Goal: Complete application form

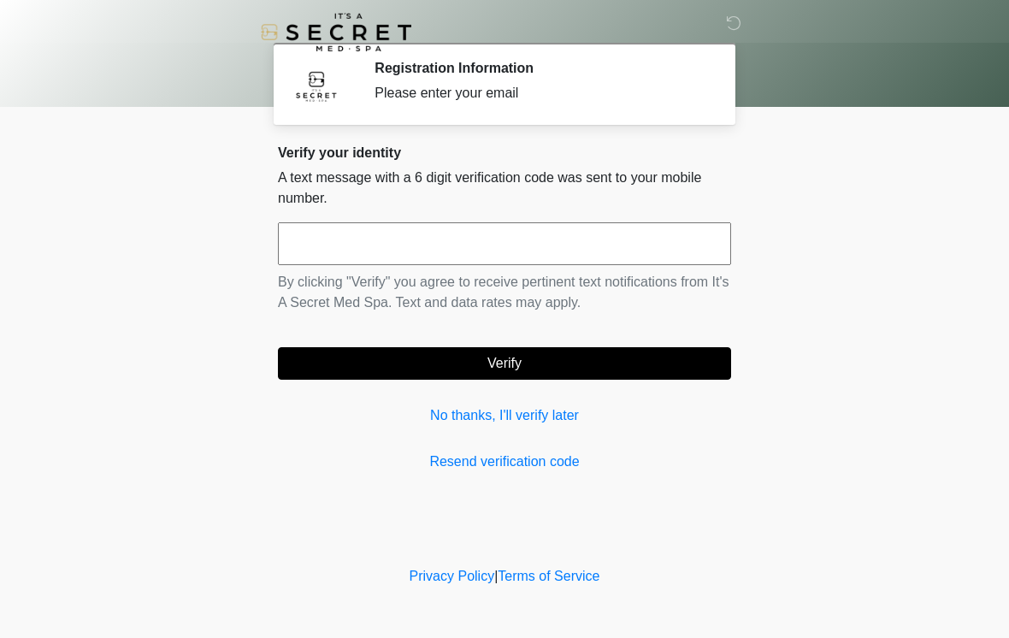
click at [508, 248] on input "text" at bounding box center [504, 243] width 453 height 43
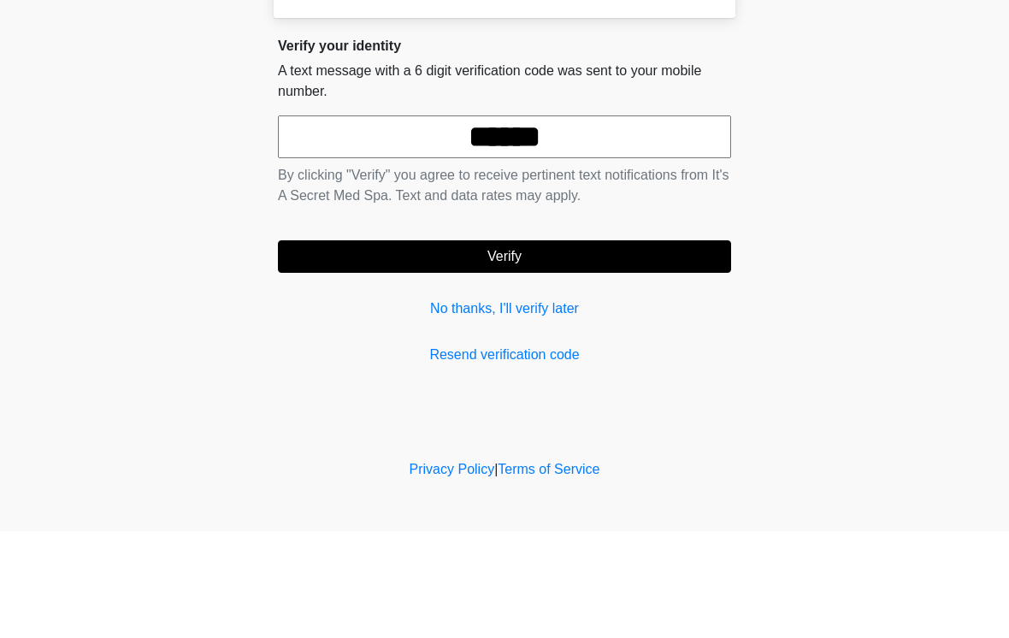
type input "******"
click at [678, 347] on button "Verify" at bounding box center [504, 363] width 453 height 33
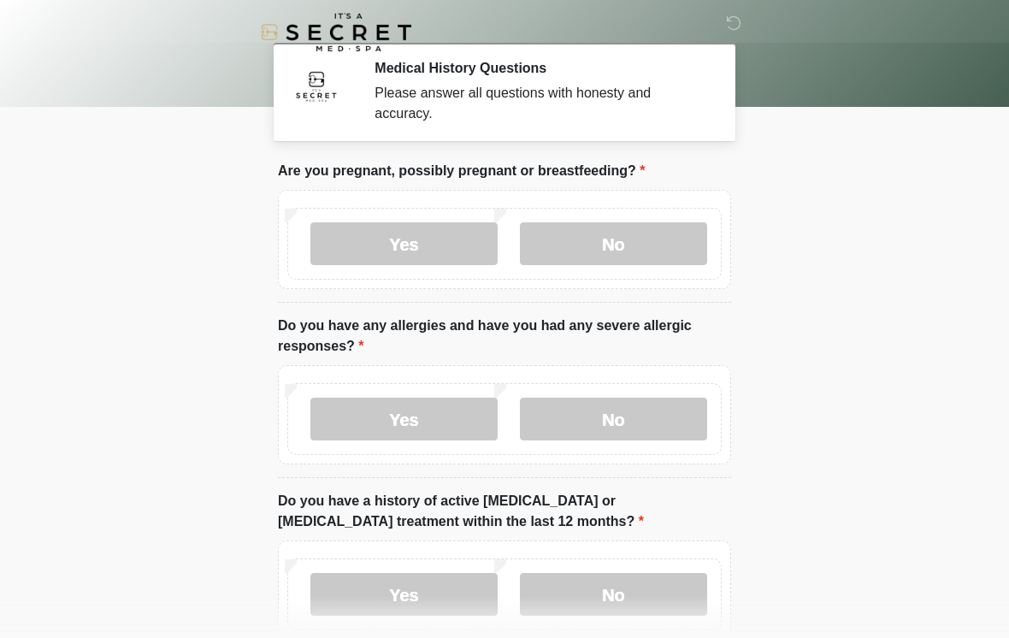
click at [666, 254] on label "No" at bounding box center [613, 243] width 187 height 43
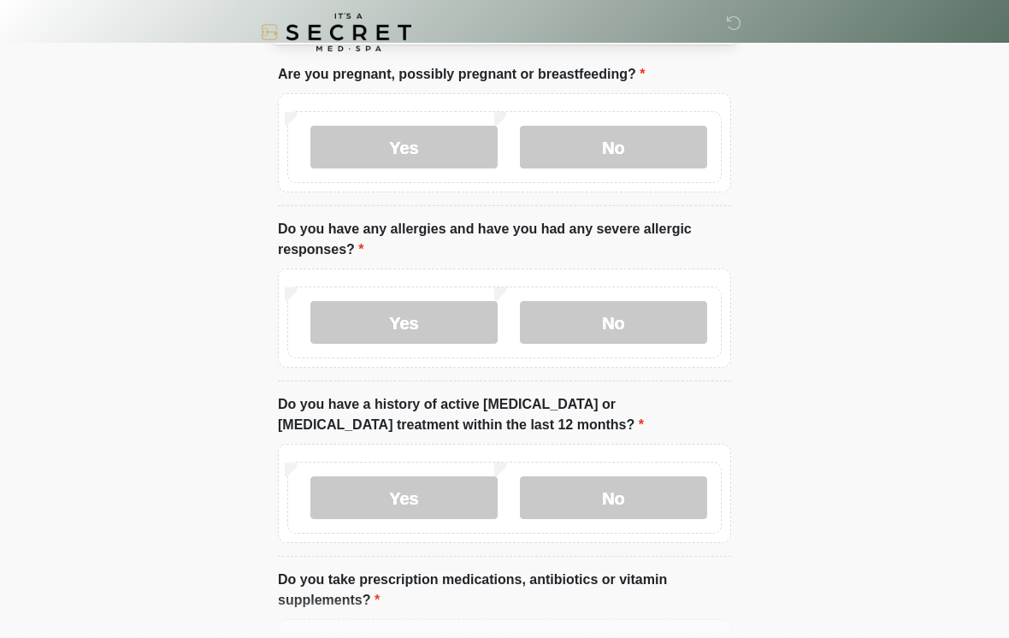
scroll to position [96, 0]
click at [650, 325] on label "No" at bounding box center [613, 323] width 187 height 43
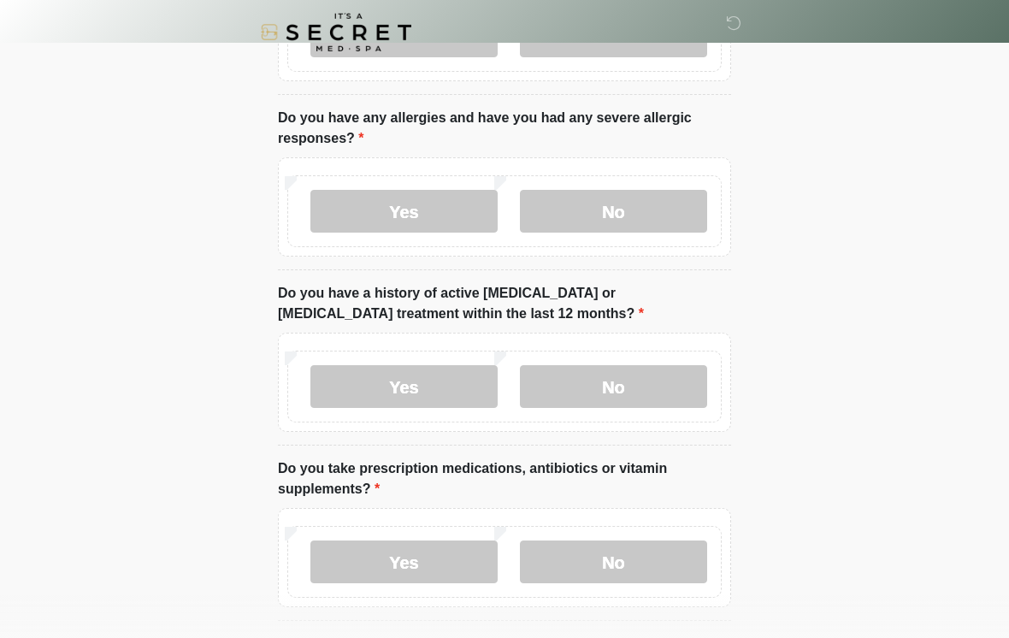
scroll to position [216, 0]
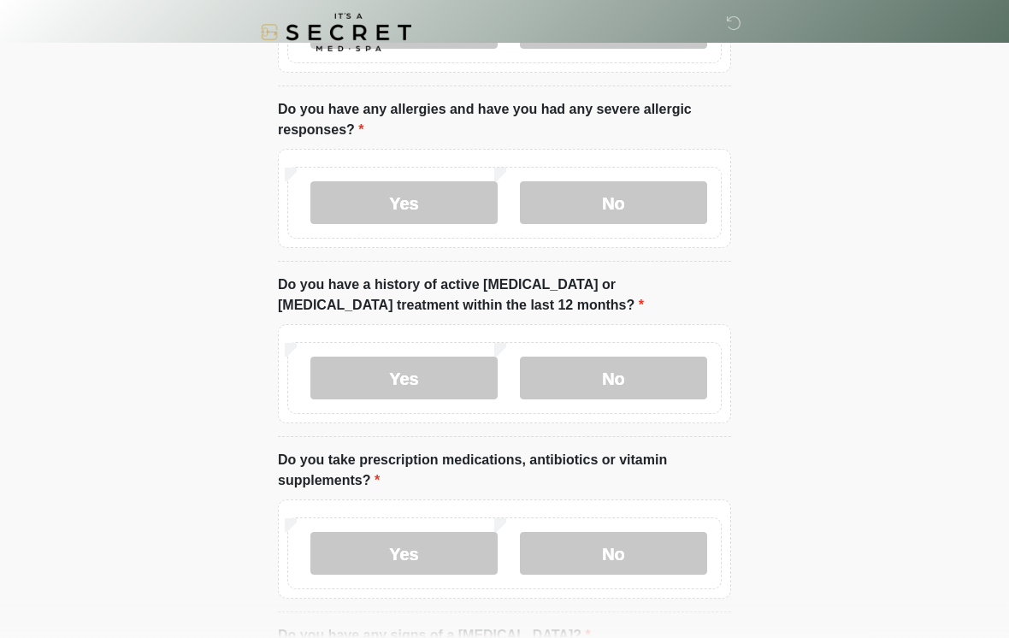
click at [677, 382] on label "No" at bounding box center [613, 378] width 187 height 43
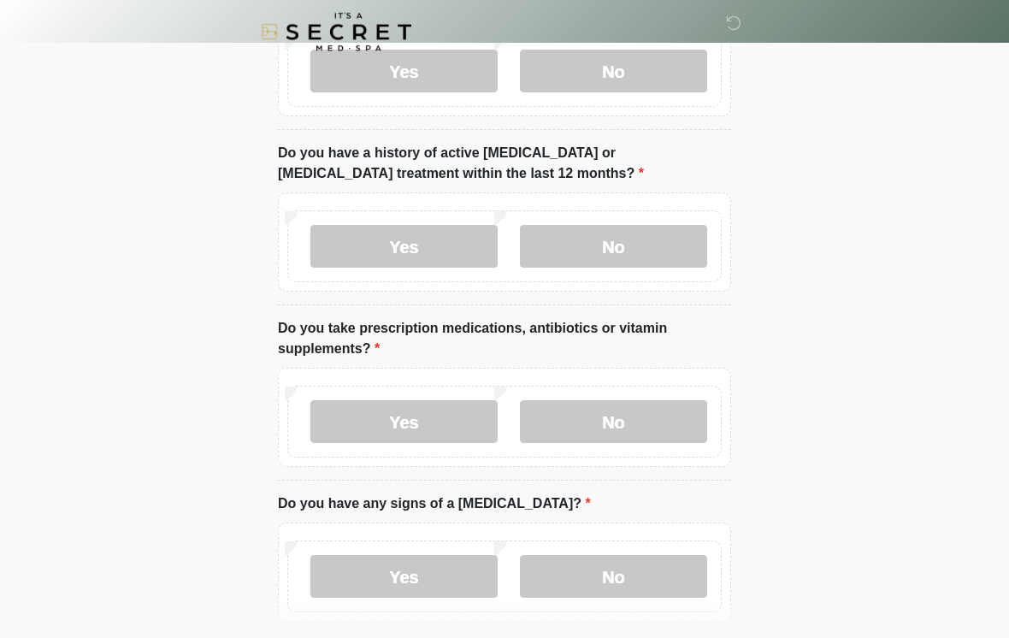
scroll to position [348, 0]
click at [446, 418] on label "Yes" at bounding box center [404, 421] width 187 height 43
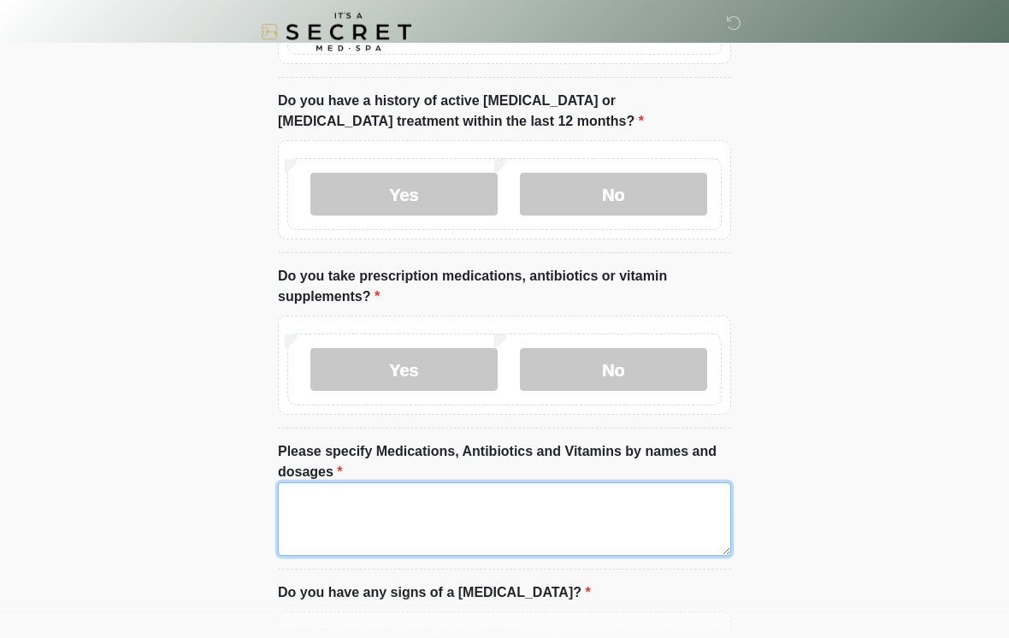
click at [621, 522] on textarea "Please specify Medications, Antibiotics and Vitamins by names and dosages" at bounding box center [504, 520] width 453 height 74
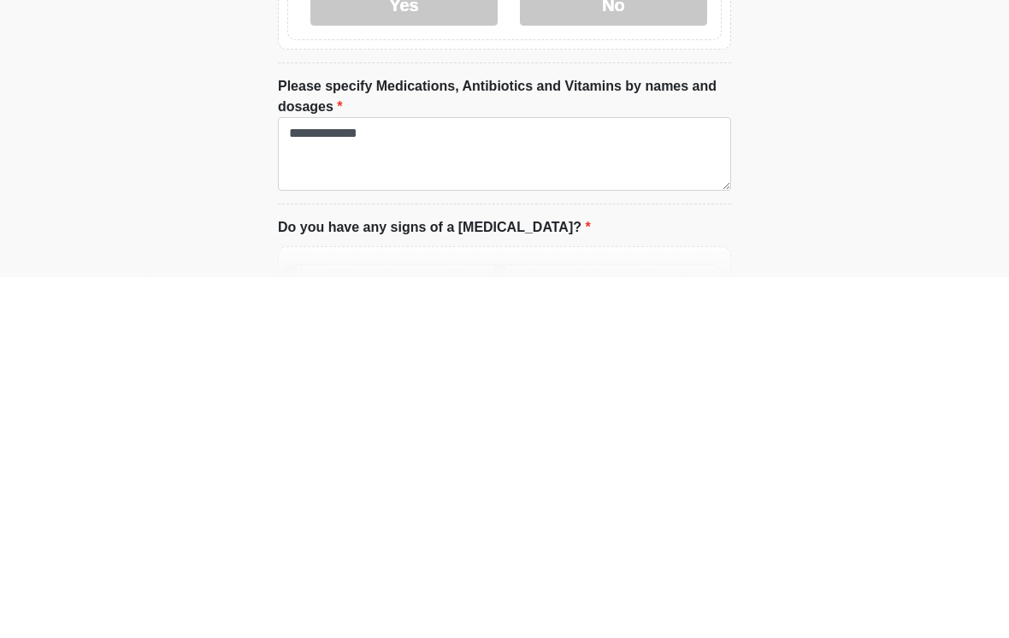
scroll to position [766, 0]
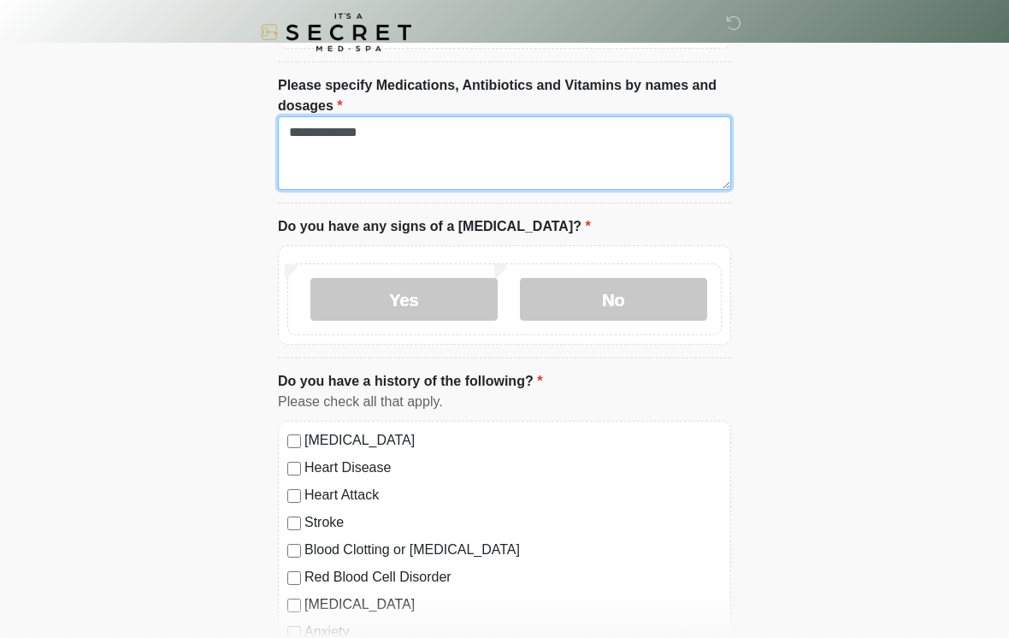
click at [376, 184] on textarea "**********" at bounding box center [504, 153] width 453 height 74
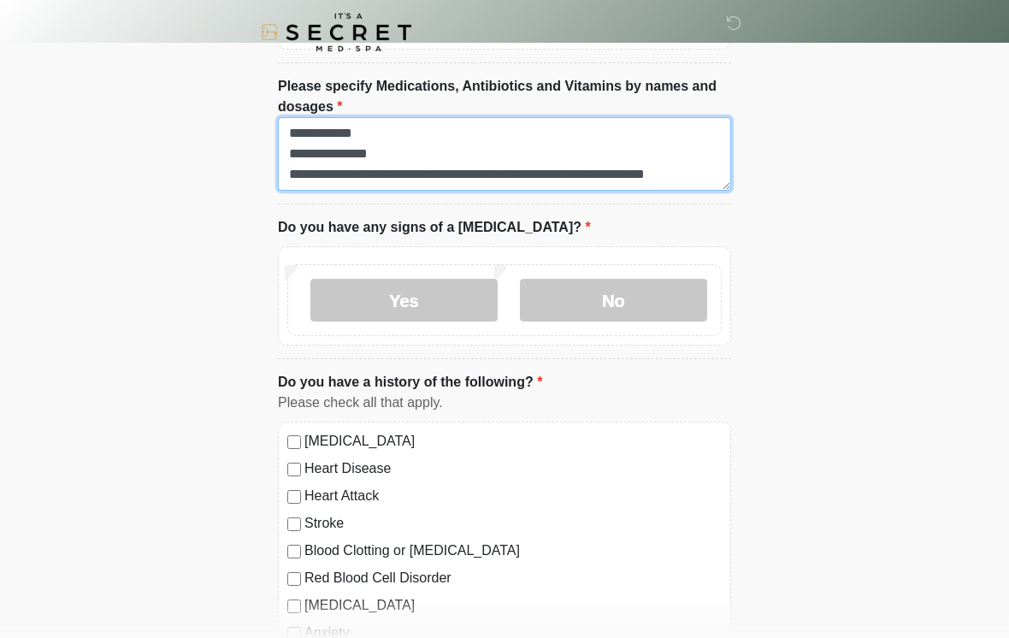
click at [674, 174] on textarea "**********" at bounding box center [504, 154] width 453 height 74
click at [719, 180] on textarea "**********" at bounding box center [504, 154] width 453 height 74
click at [403, 175] on textarea "**********" at bounding box center [504, 154] width 453 height 74
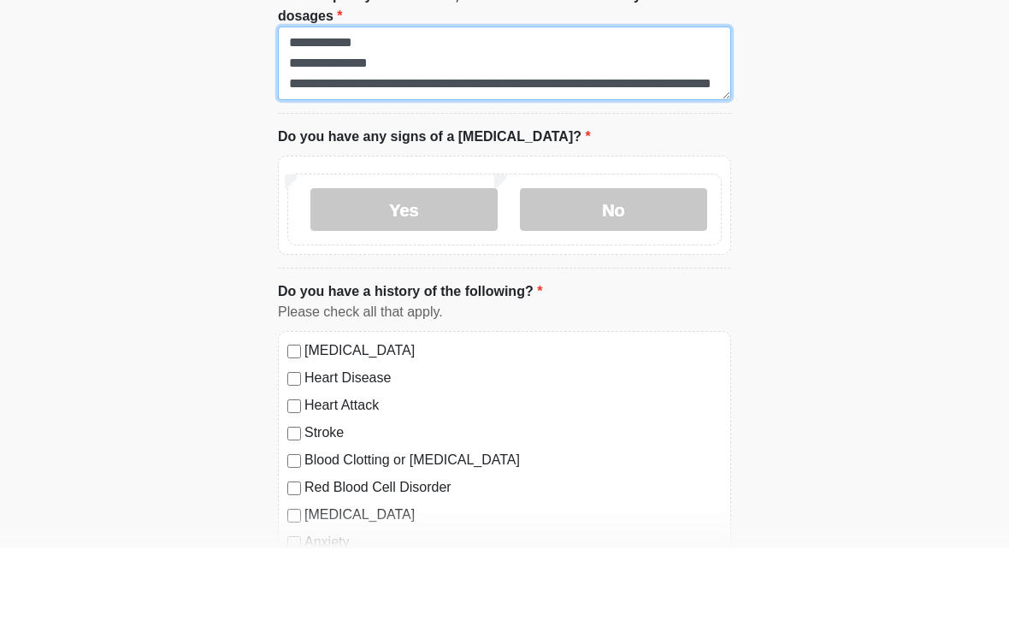
type textarea "**********"
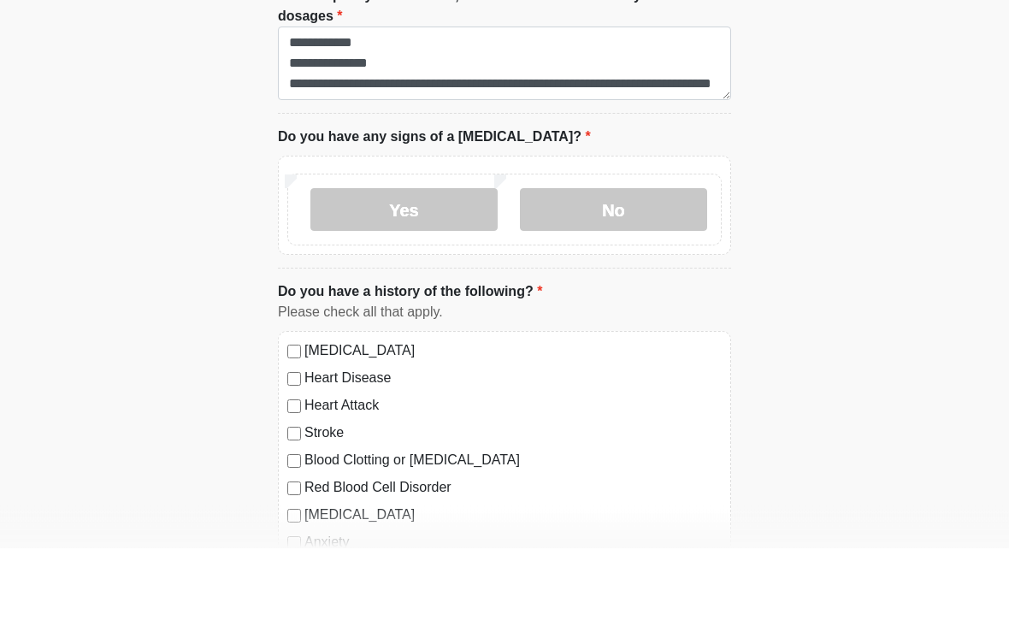
click at [633, 279] on label "No" at bounding box center [613, 300] width 187 height 43
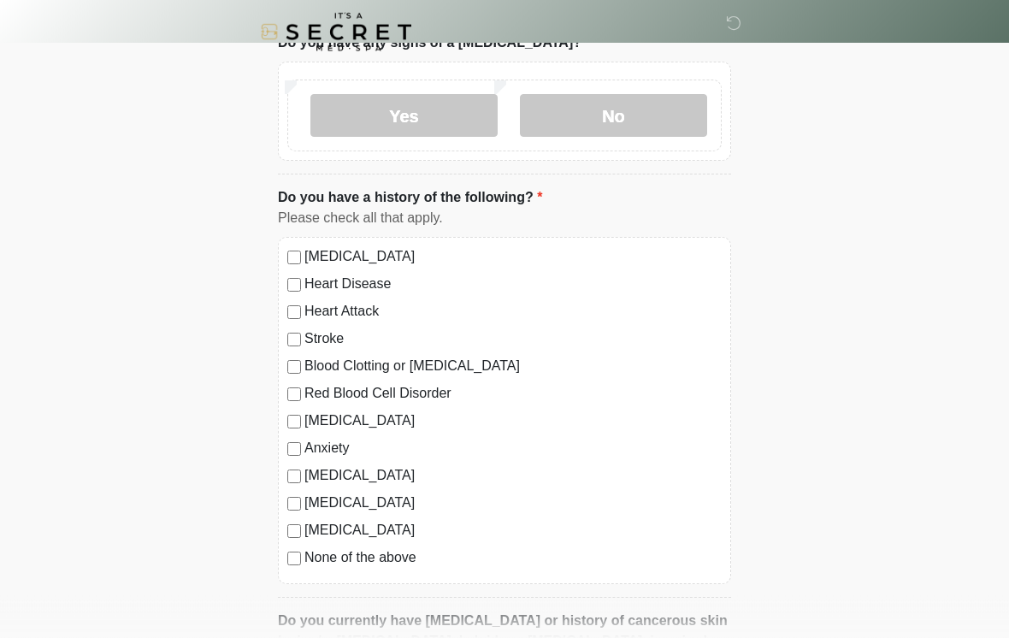
scroll to position [955, 0]
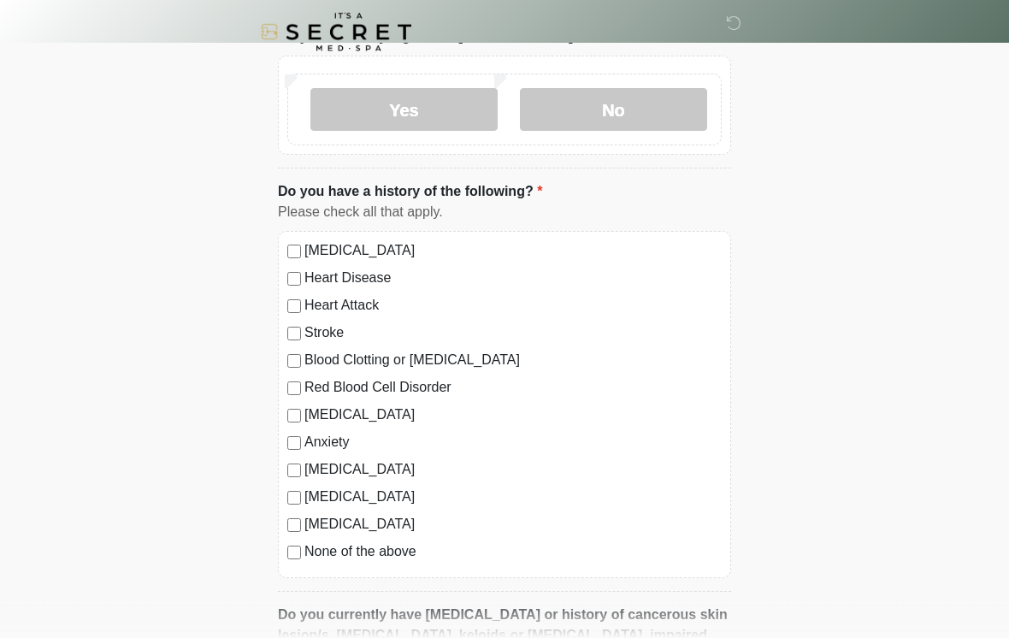
click at [353, 421] on label "Depression" at bounding box center [513, 415] width 417 height 21
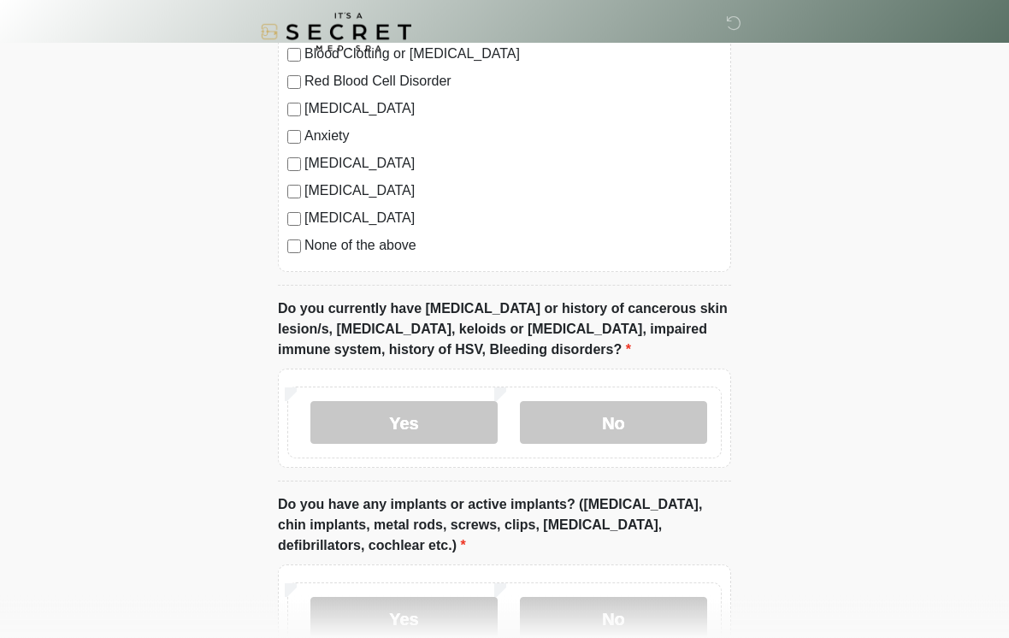
scroll to position [1263, 0]
click at [677, 427] on label "No" at bounding box center [613, 422] width 187 height 43
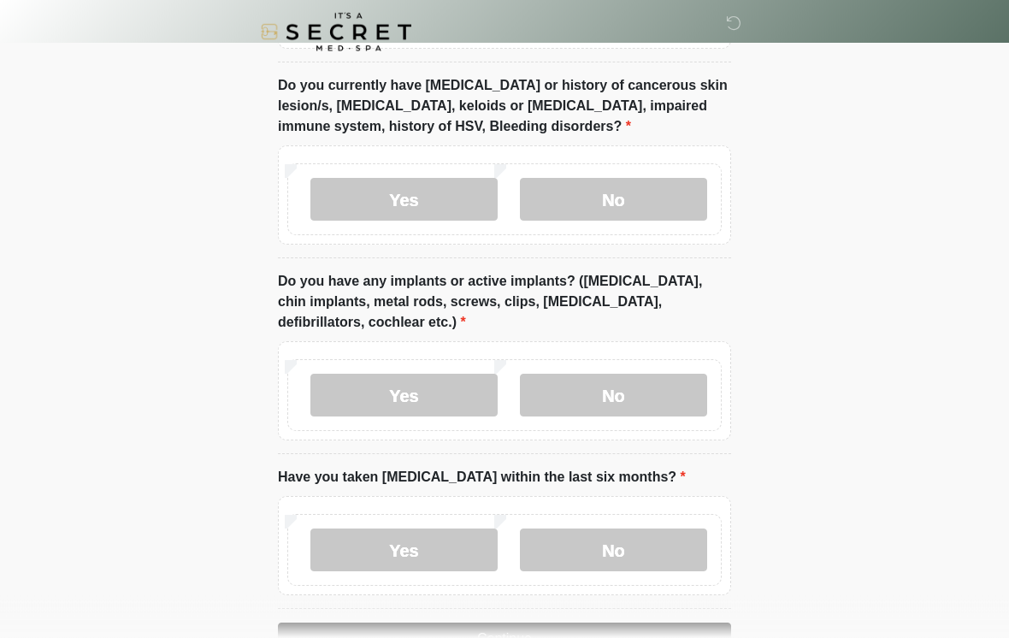
scroll to position [1490, 0]
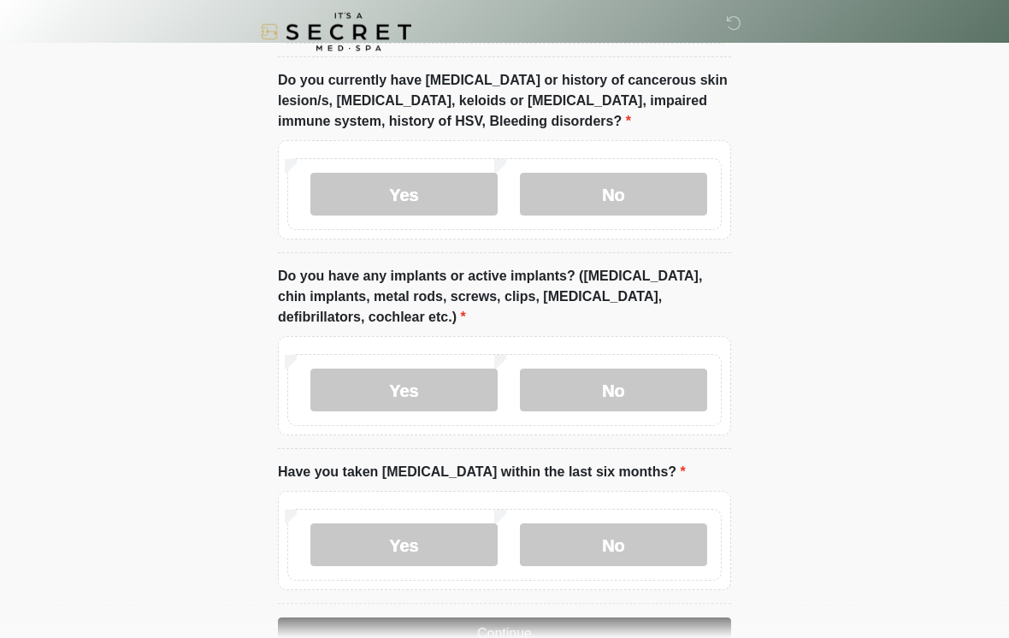
click at [678, 396] on label "No" at bounding box center [613, 391] width 187 height 43
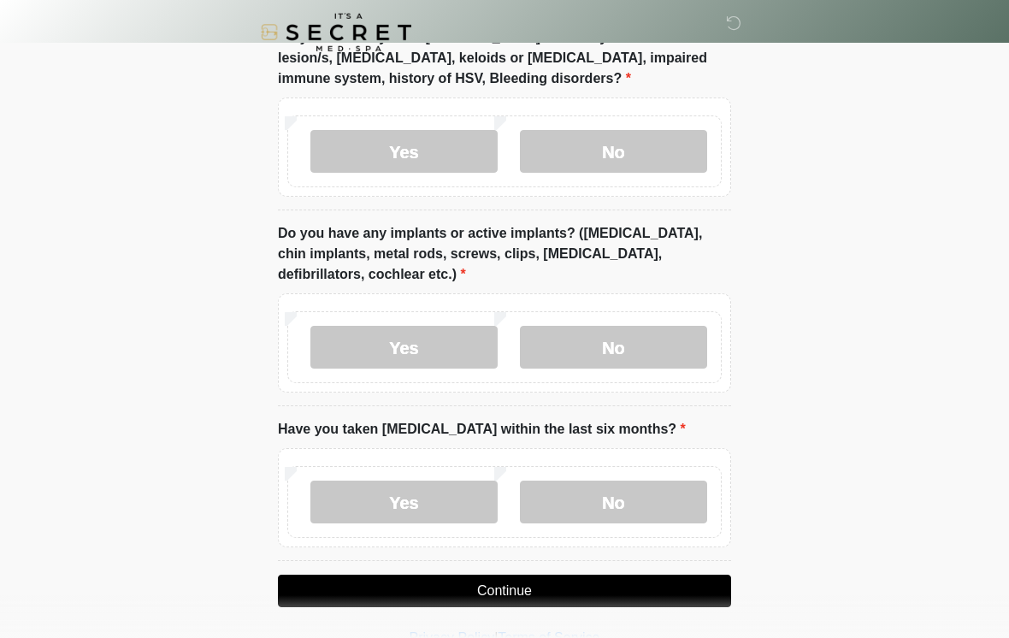
scroll to position [1564, 0]
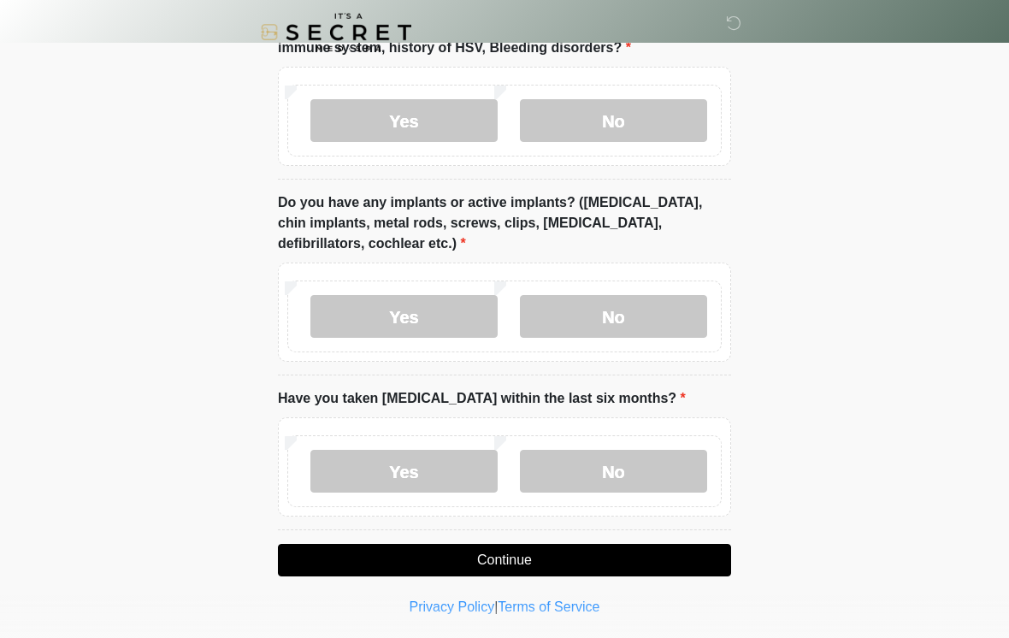
click at [667, 473] on label "No" at bounding box center [613, 471] width 187 height 43
click at [581, 562] on button "Continue" at bounding box center [504, 560] width 453 height 33
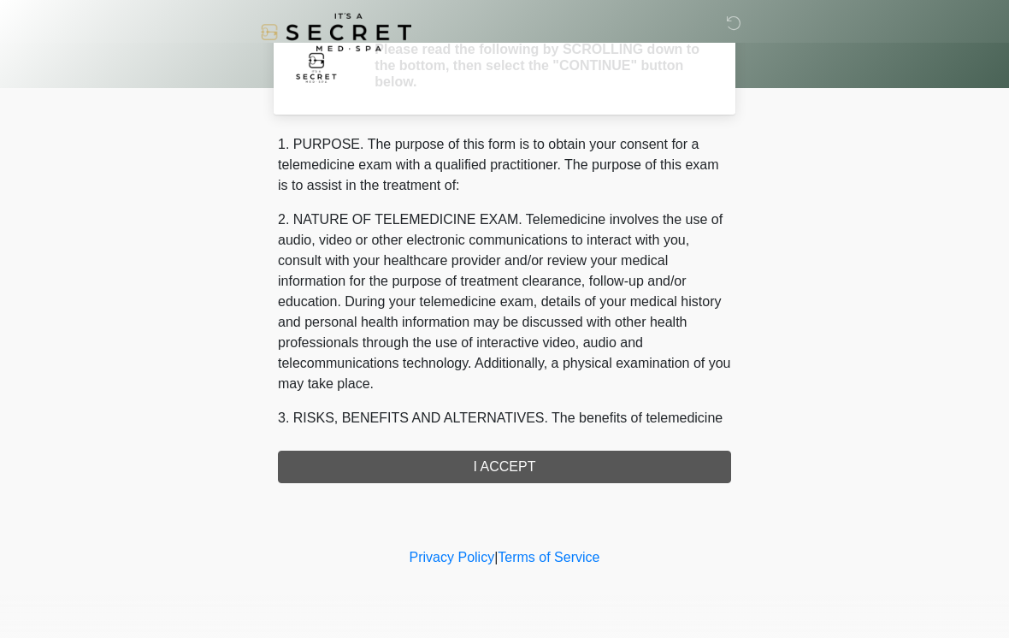
scroll to position [0, 0]
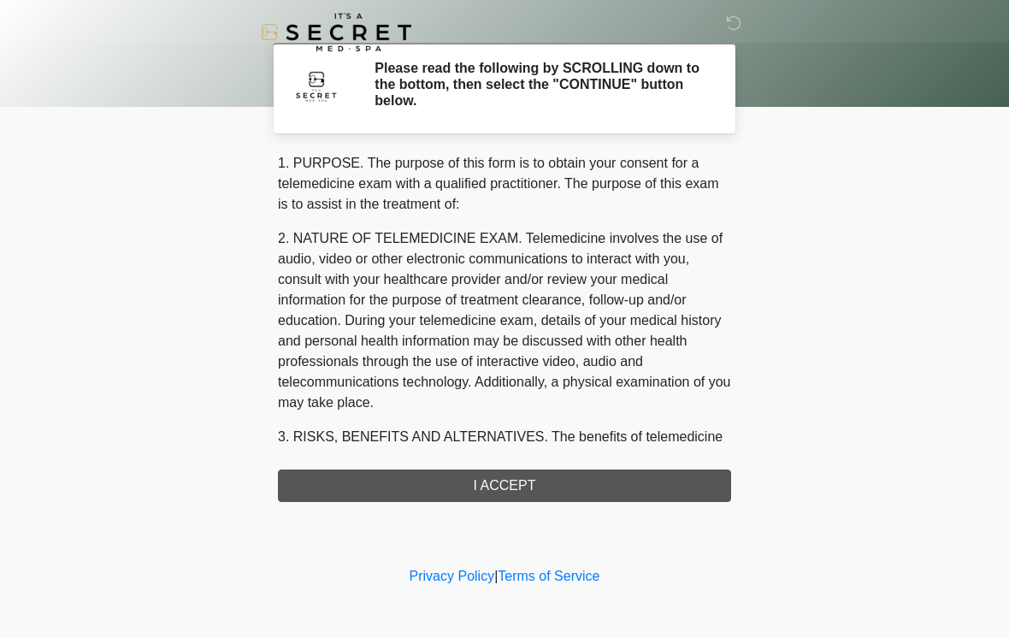
click at [579, 493] on div "1. PURPOSE. The purpose of this form is to obtain your consent for a telemedici…" at bounding box center [504, 327] width 453 height 349
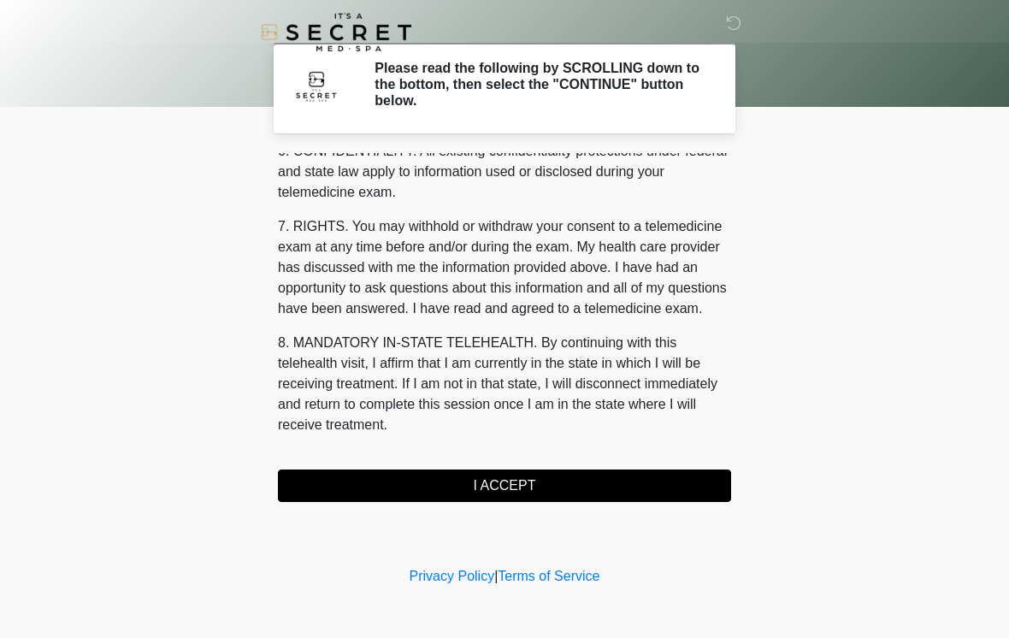
click at [552, 482] on button "I ACCEPT" at bounding box center [504, 486] width 453 height 33
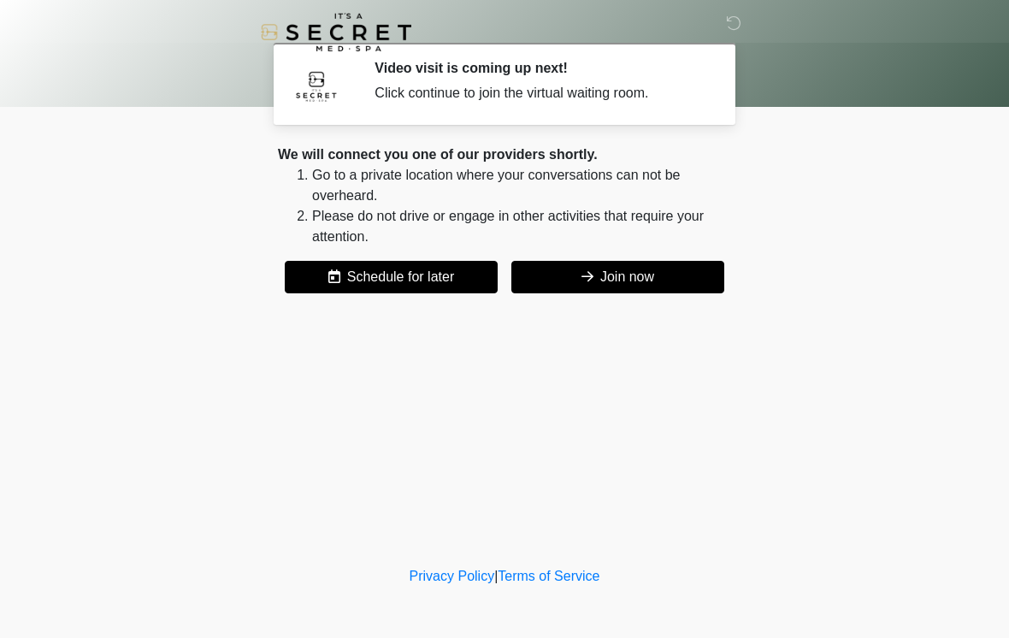
click at [659, 264] on button "Join now" at bounding box center [618, 277] width 213 height 33
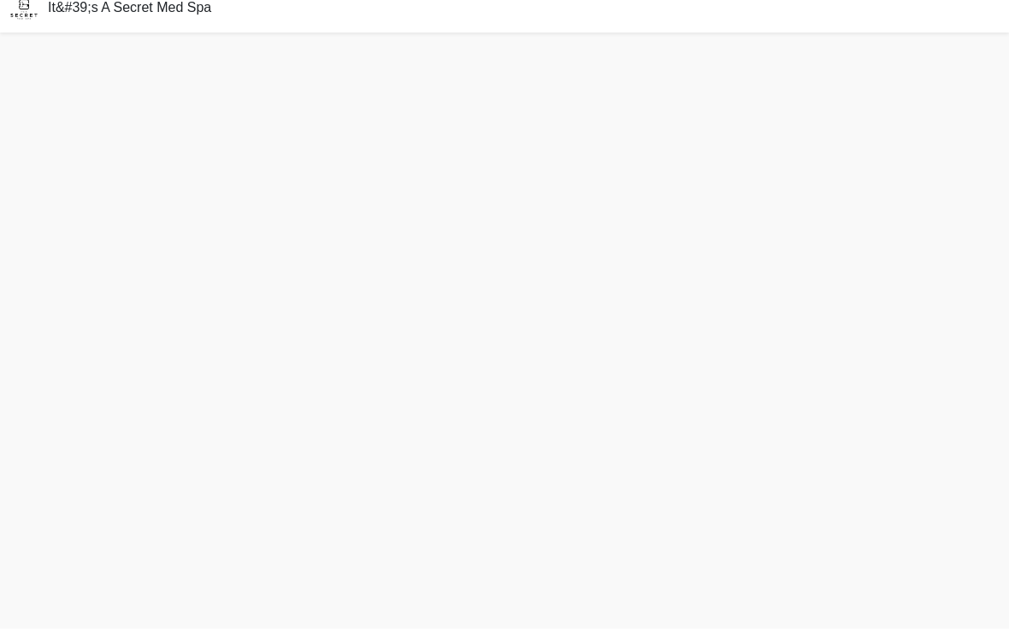
scroll to position [5, 0]
